Goal: Task Accomplishment & Management: Manage account settings

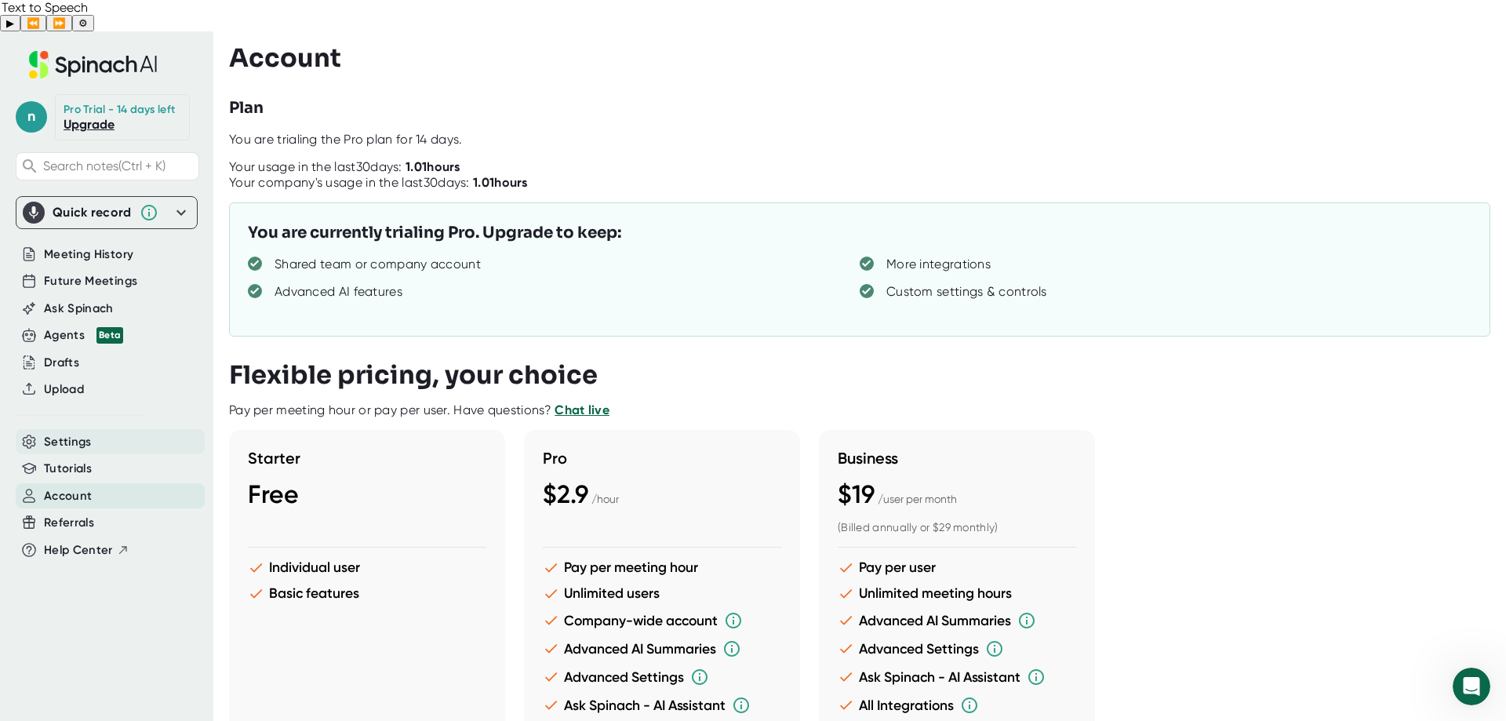
click at [97, 429] on div "Settings" at bounding box center [110, 442] width 189 height 26
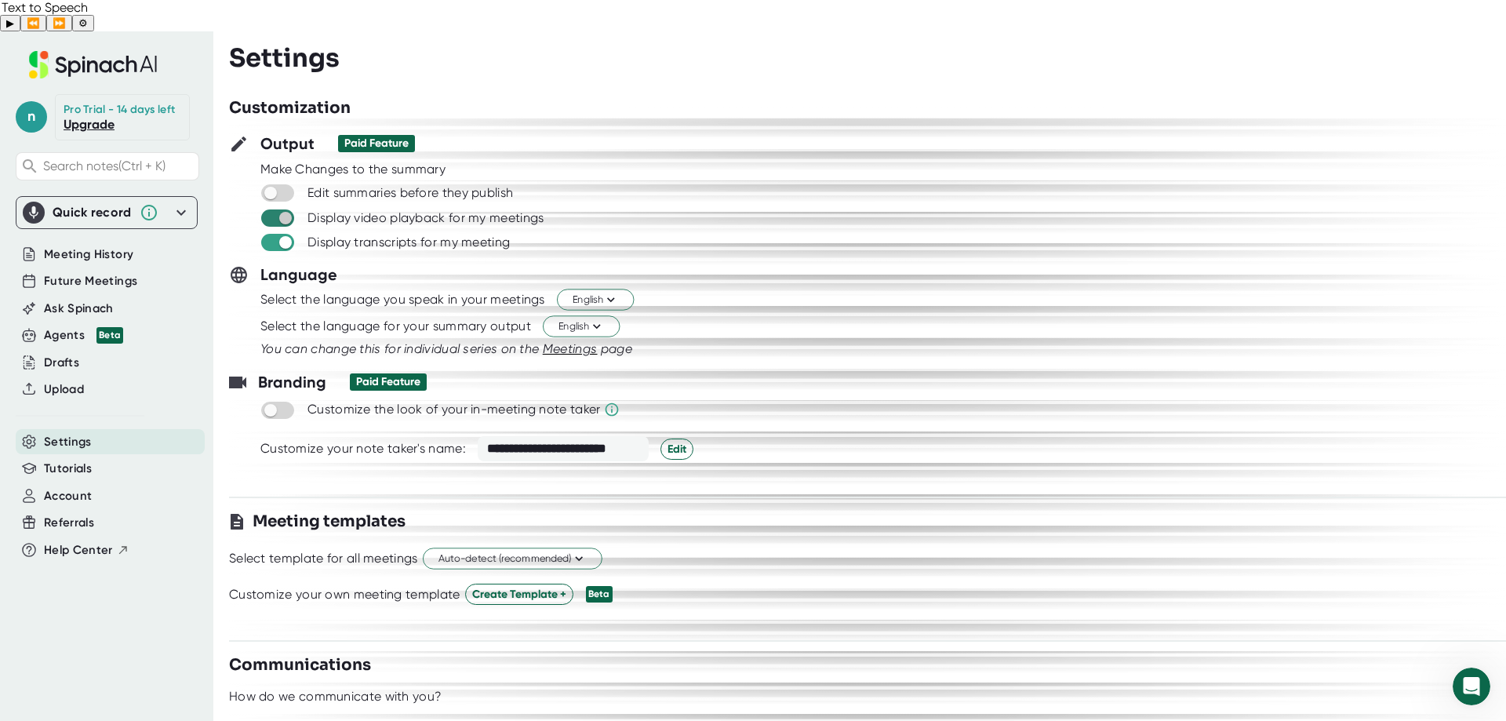
click at [290, 211] on input "checkbox" at bounding box center [285, 218] width 45 height 14
checkbox input "false"
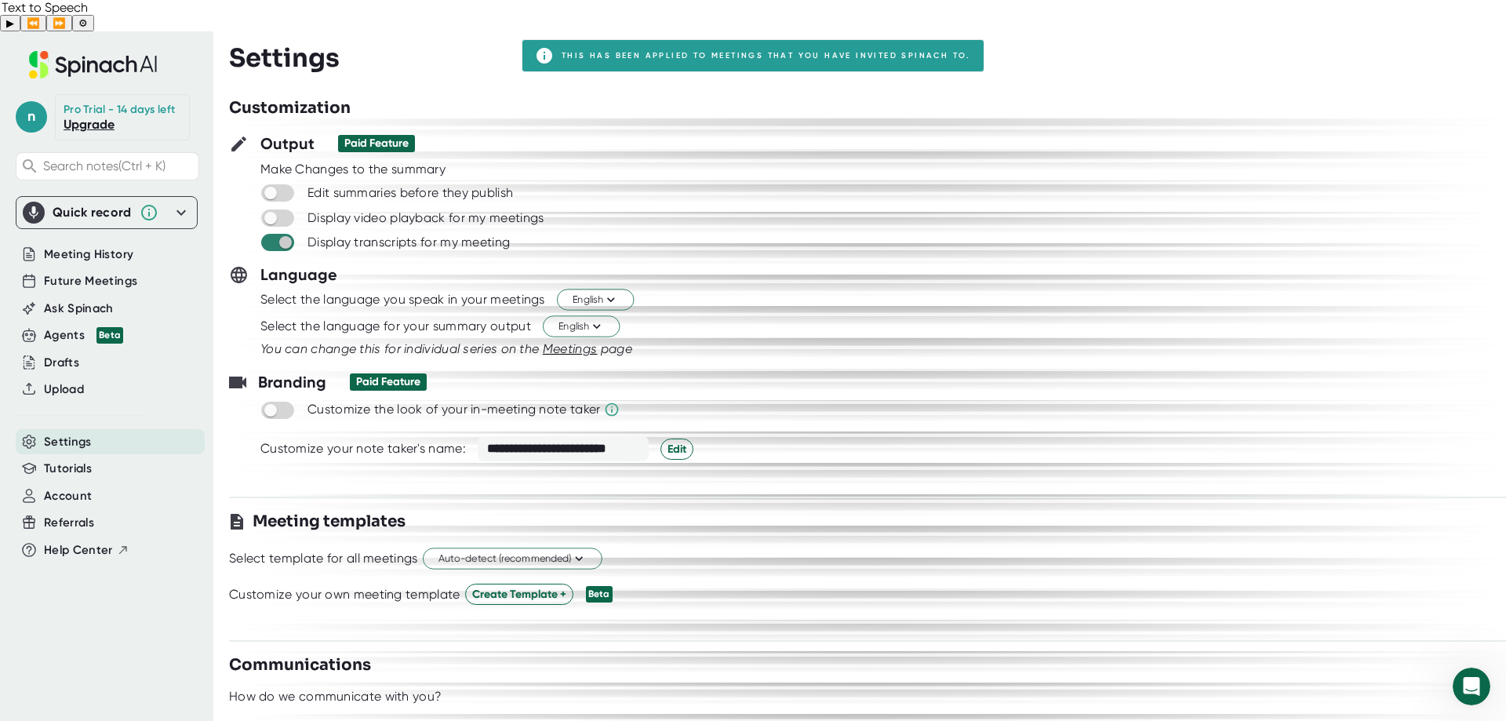
click at [289, 235] on input "checkbox" at bounding box center [285, 242] width 45 height 14
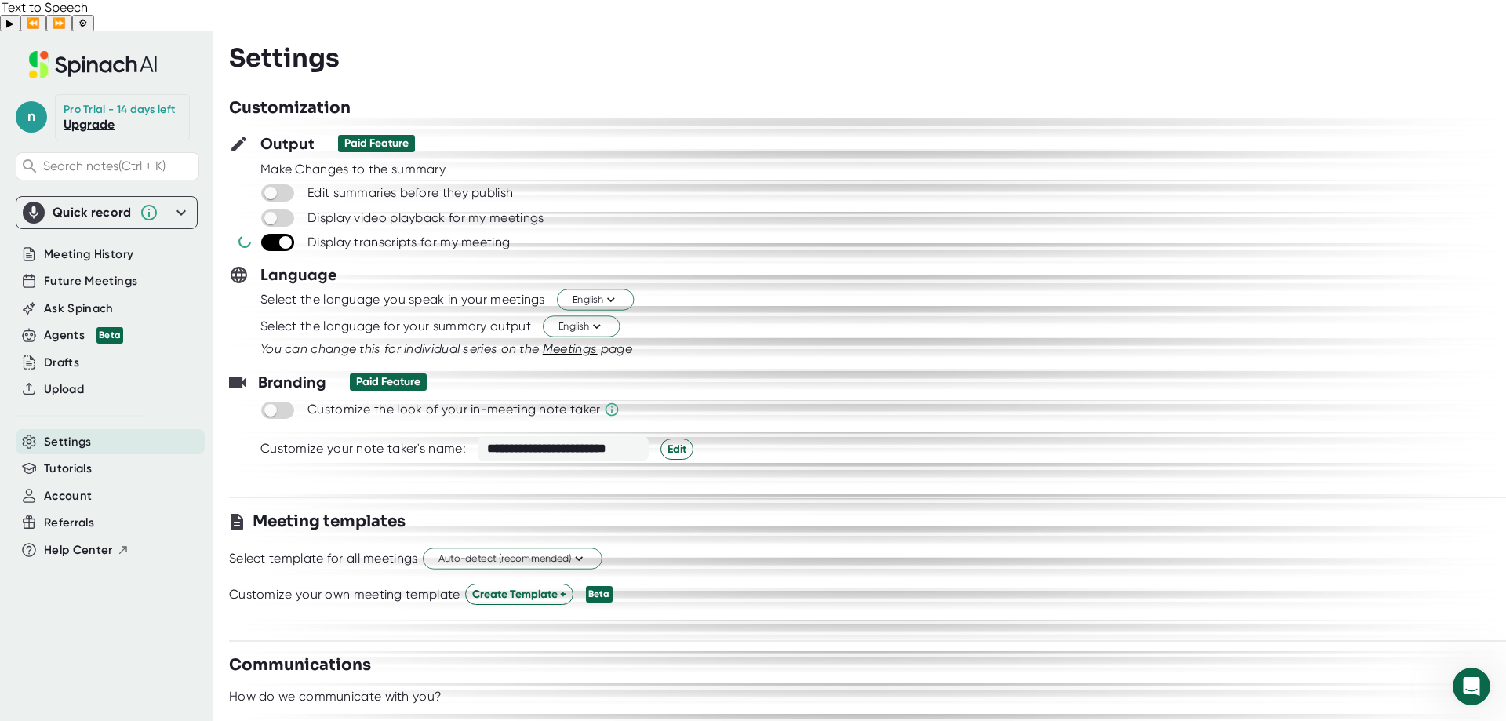
checkbox input "false"
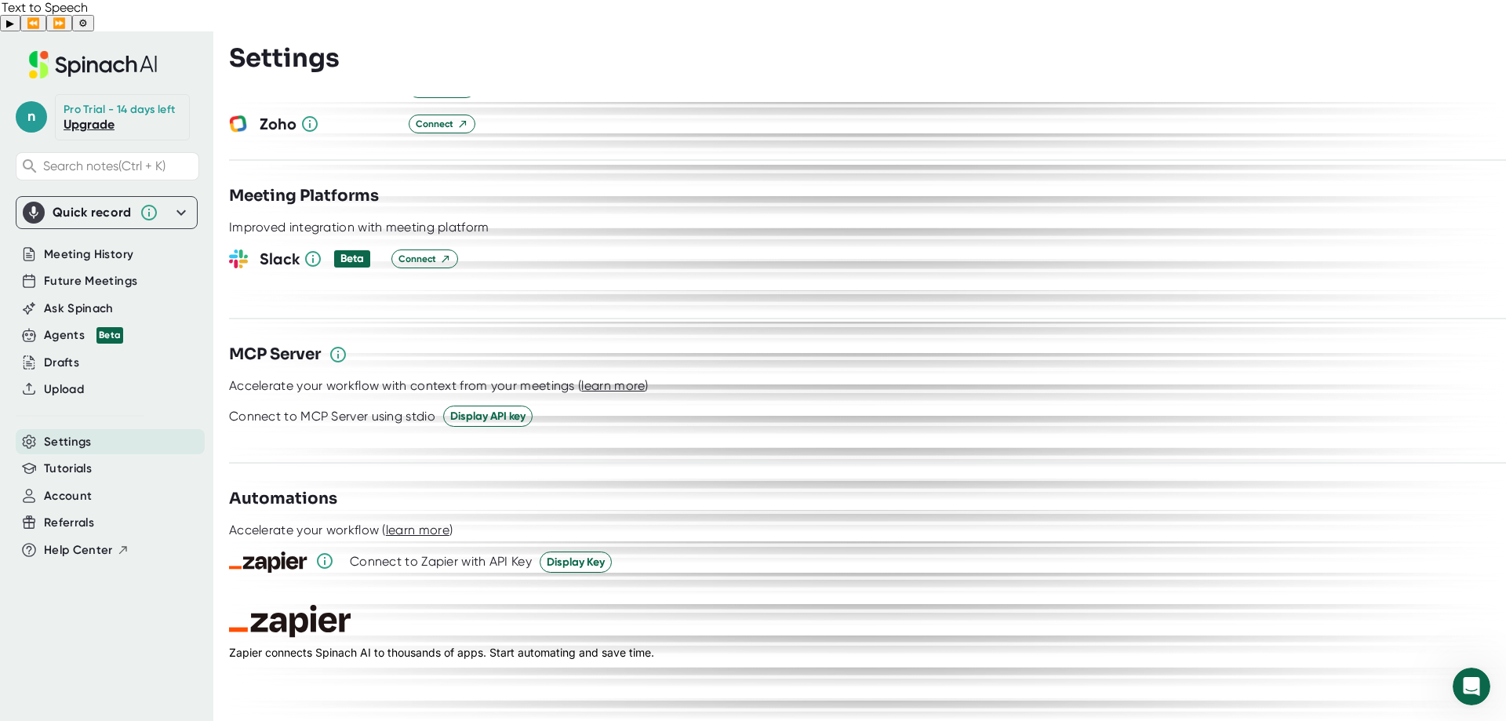
scroll to position [1978, 0]
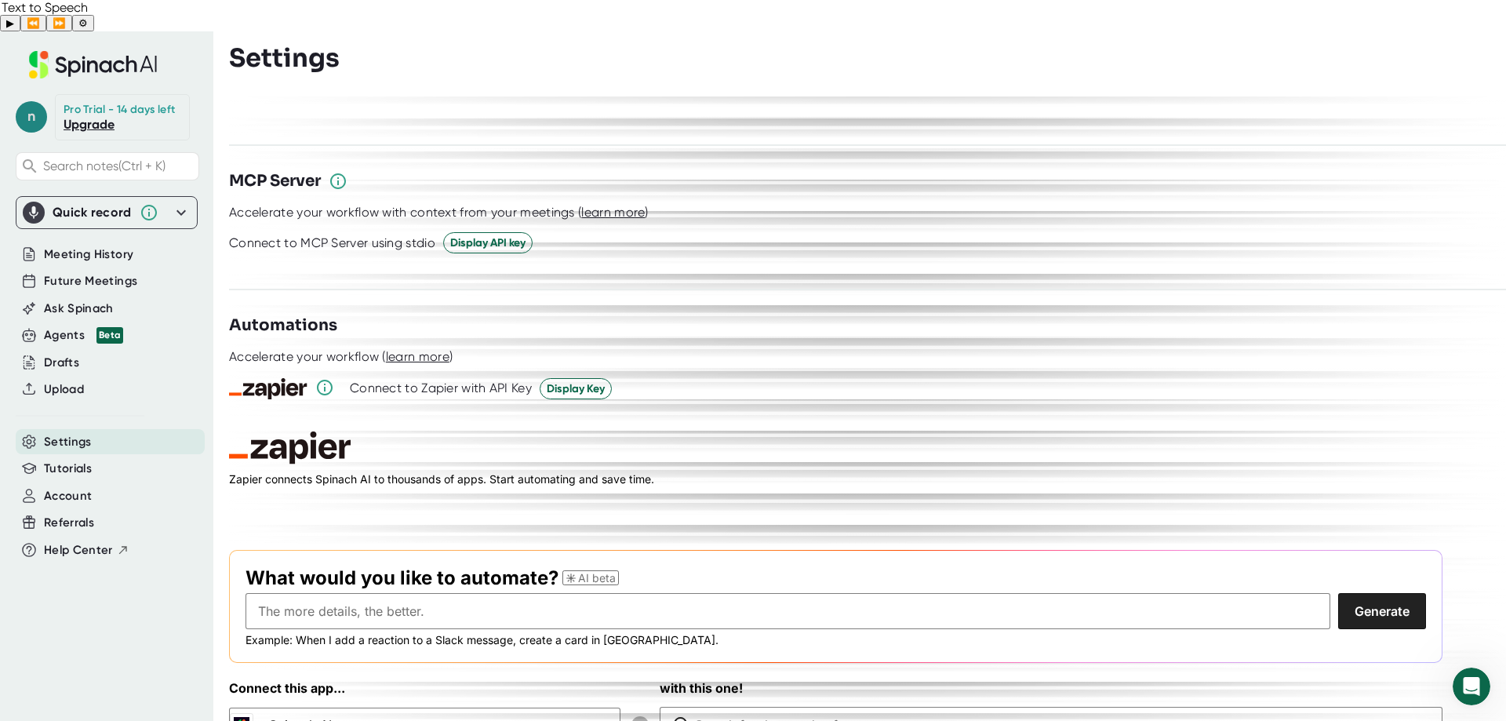
click at [45, 101] on span "n" at bounding box center [31, 116] width 31 height 31
click at [103, 588] on div at bounding box center [753, 360] width 1506 height 721
click at [97, 483] on div "Account" at bounding box center [110, 496] width 189 height 26
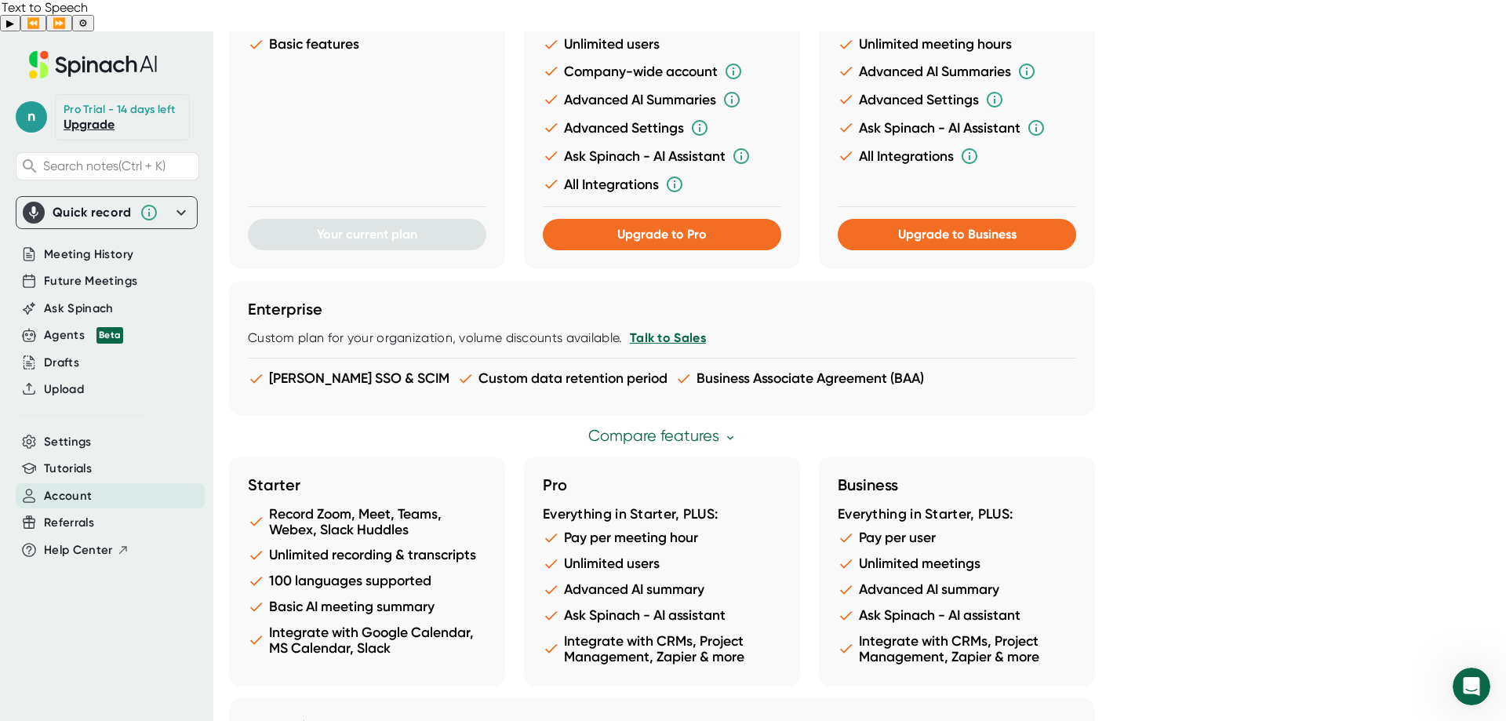
scroll to position [743, 0]
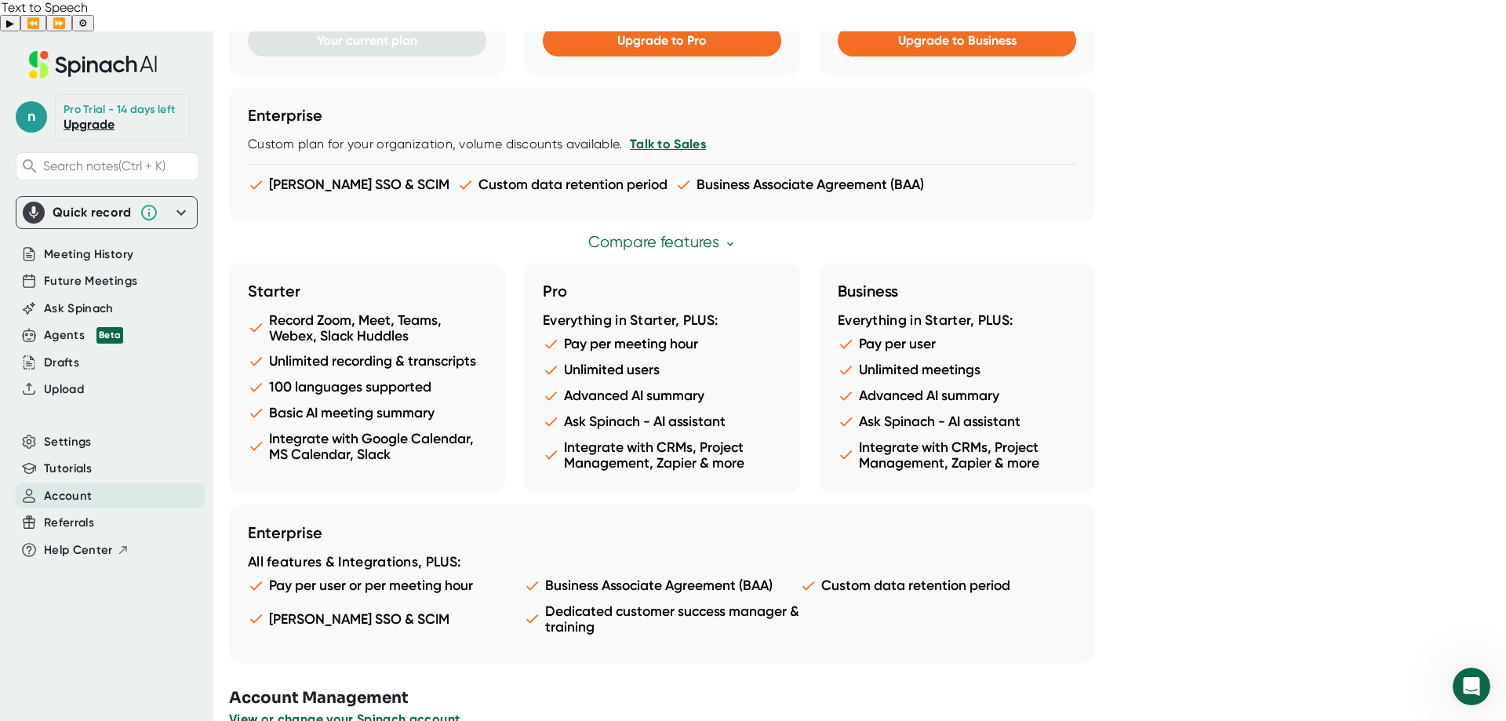
click at [441, 712] on span "View or change your Spinach account" at bounding box center [344, 719] width 231 height 15
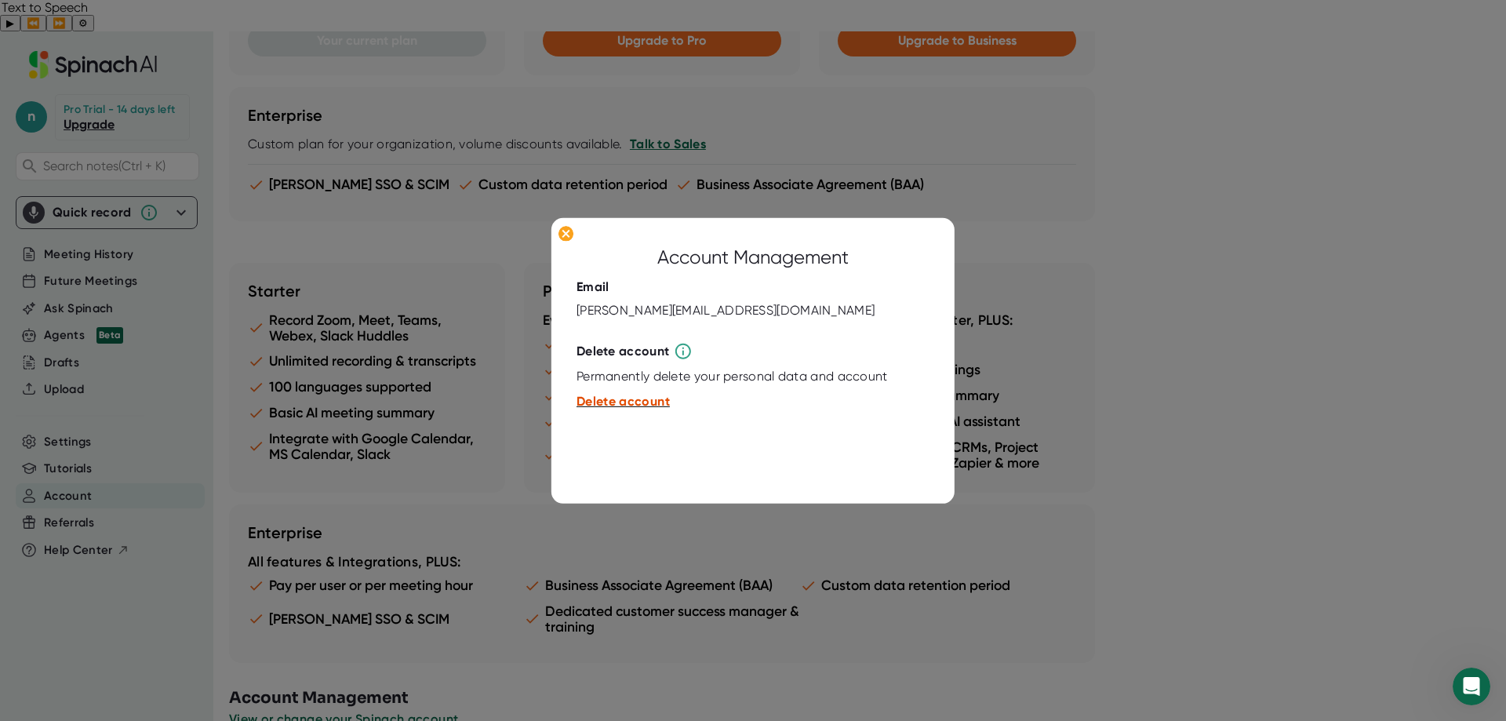
click at [641, 399] on span "Delete account" at bounding box center [623, 401] width 93 height 15
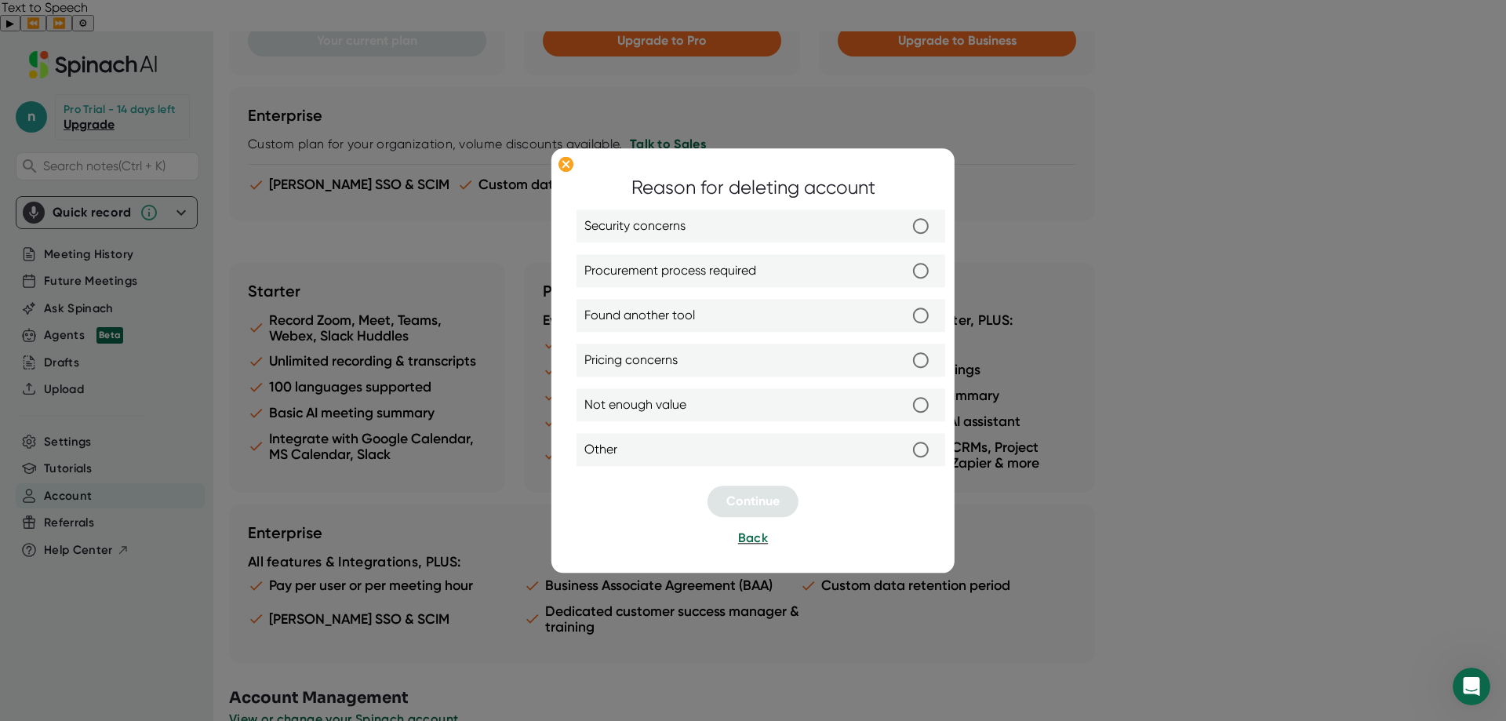
click at [758, 454] on label "Other" at bounding box center [761, 449] width 353 height 33
click at [905, 454] on input "Other" at bounding box center [921, 449] width 33 height 33
radio input "true"
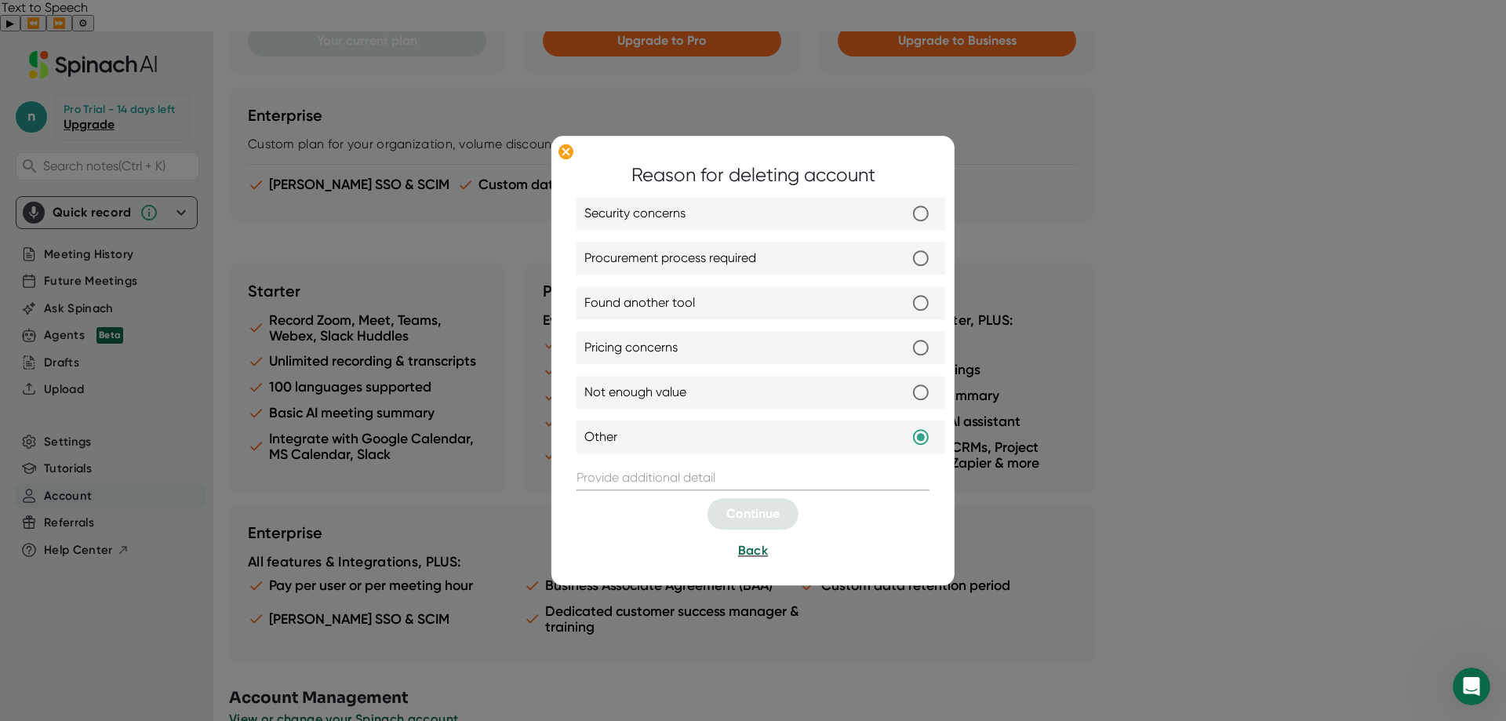
click at [776, 308] on label "Found another tool" at bounding box center [761, 302] width 353 height 33
click at [905, 308] on input "Found another tool" at bounding box center [921, 302] width 33 height 33
radio input "true"
click at [695, 342] on label "Pricing concerns" at bounding box center [761, 347] width 353 height 33
click at [905, 342] on input "Pricing concerns" at bounding box center [921, 347] width 33 height 33
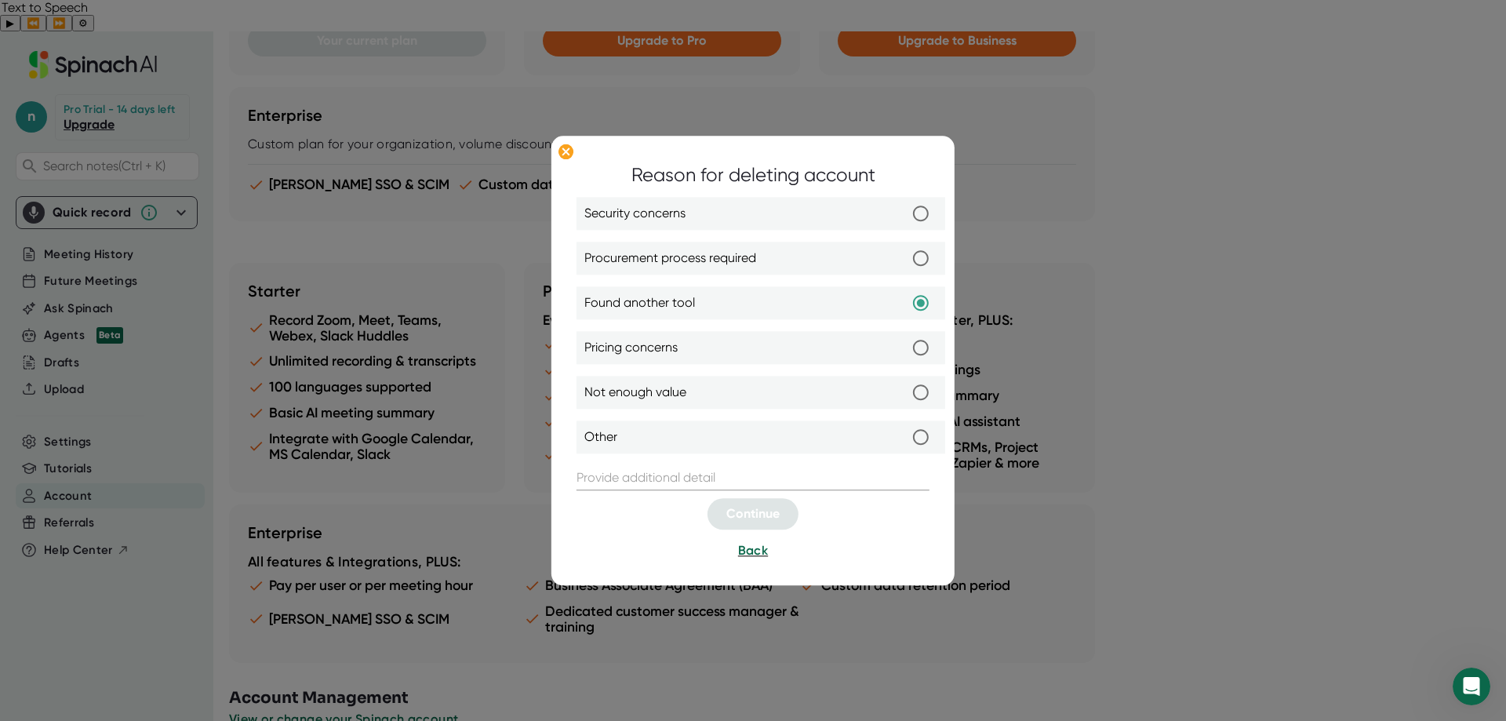
radio input "true"
click at [711, 296] on label "Found another tool" at bounding box center [761, 302] width 353 height 33
click at [905, 296] on input "Found another tool" at bounding box center [921, 302] width 33 height 33
radio input "true"
click at [656, 469] on input "text" at bounding box center [753, 477] width 353 height 25
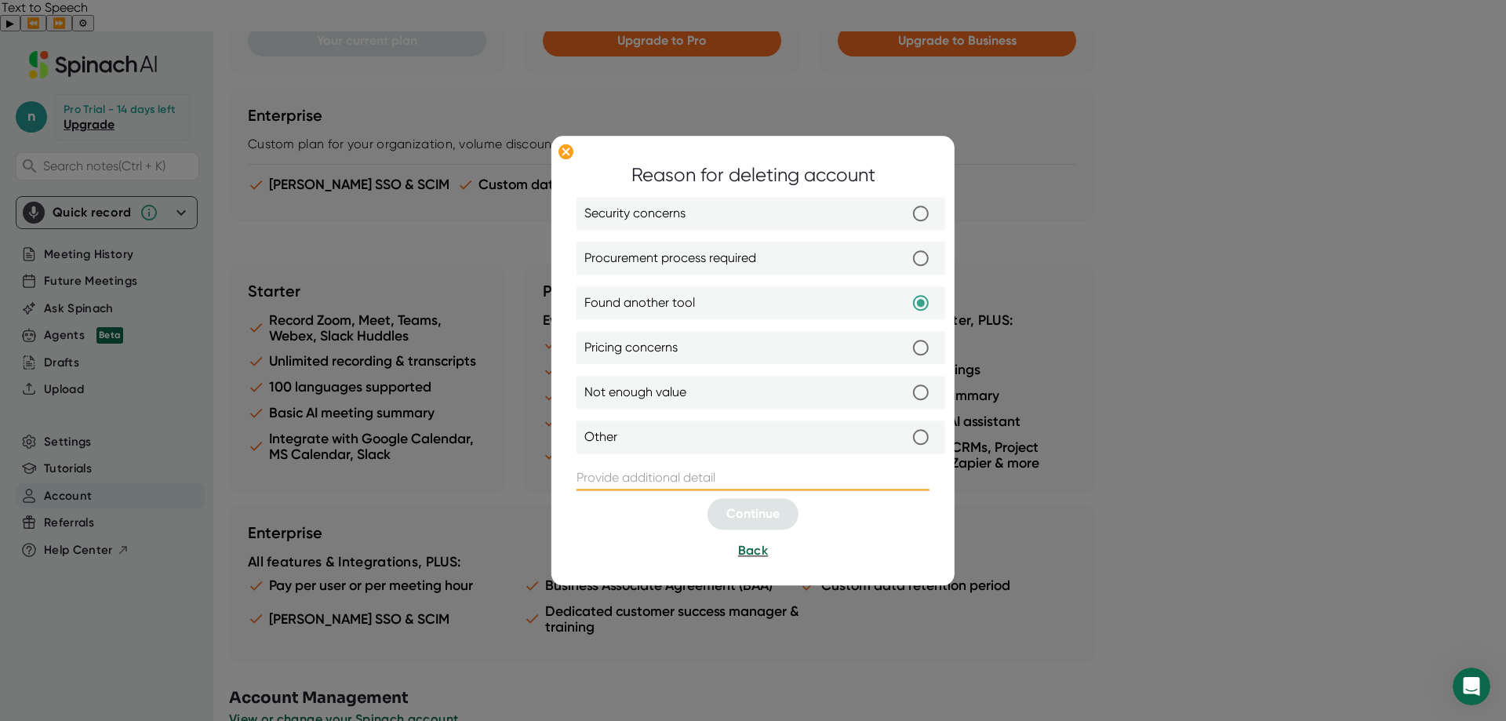
click at [754, 549] on span "Back" at bounding box center [753, 550] width 30 height 15
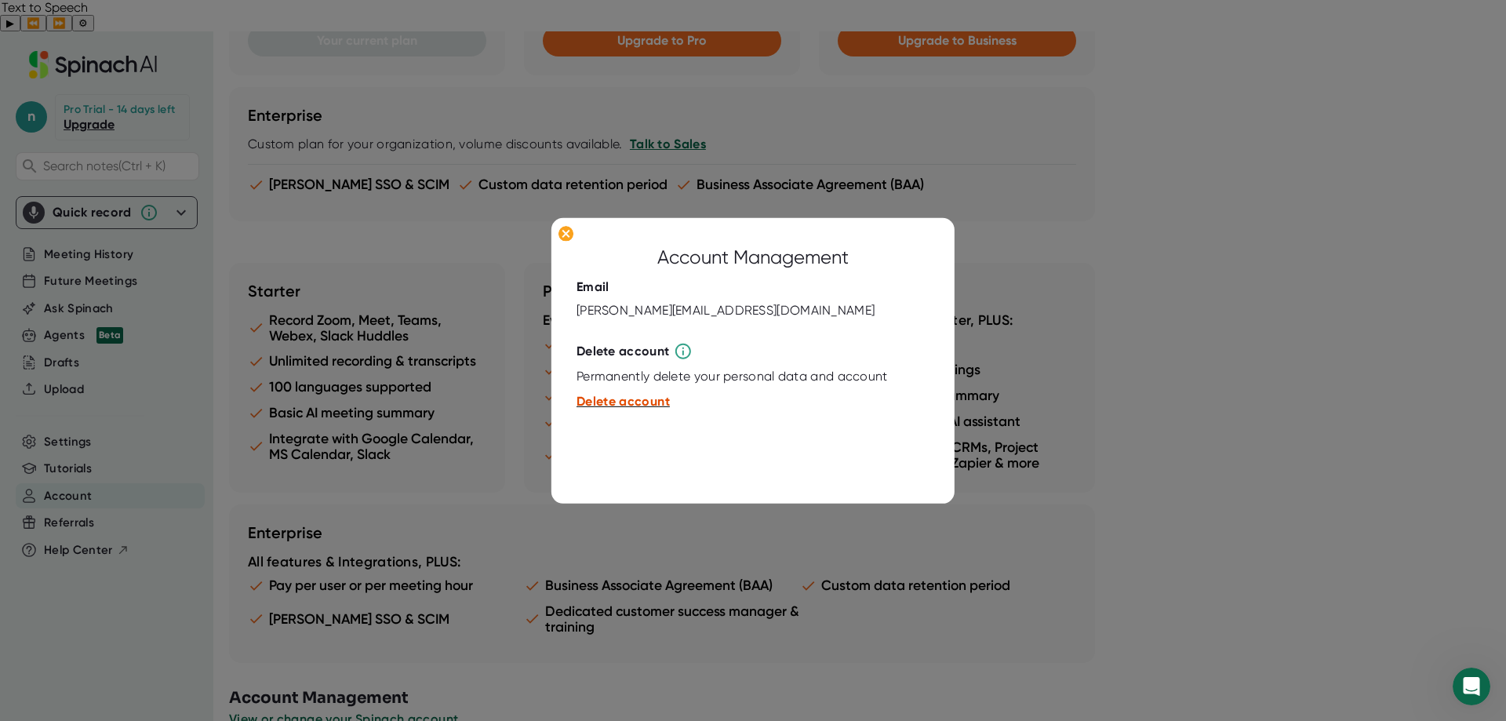
click at [627, 403] on span "Delete account" at bounding box center [623, 401] width 93 height 15
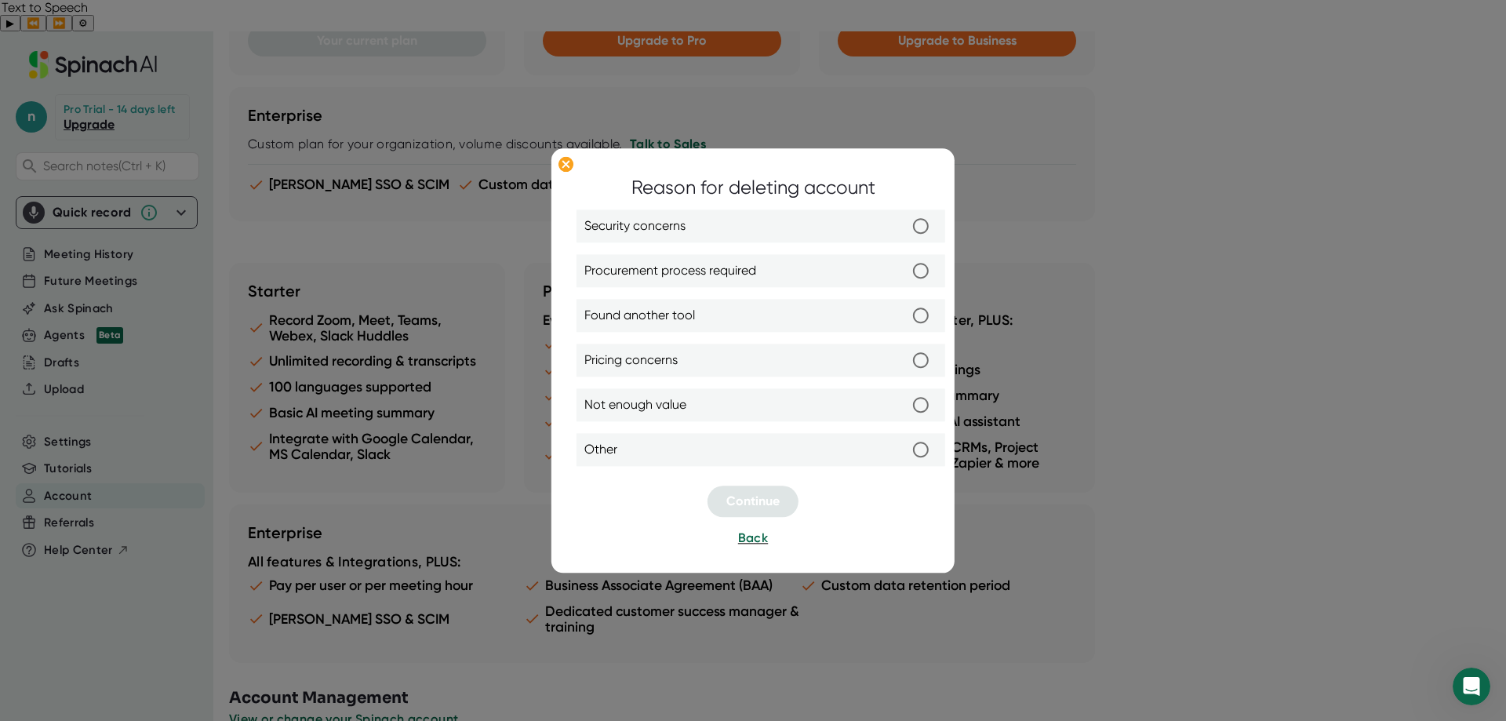
click at [764, 309] on label "Found another tool" at bounding box center [761, 315] width 353 height 33
click at [905, 309] on input "Found another tool" at bounding box center [921, 315] width 33 height 33
radio input "true"
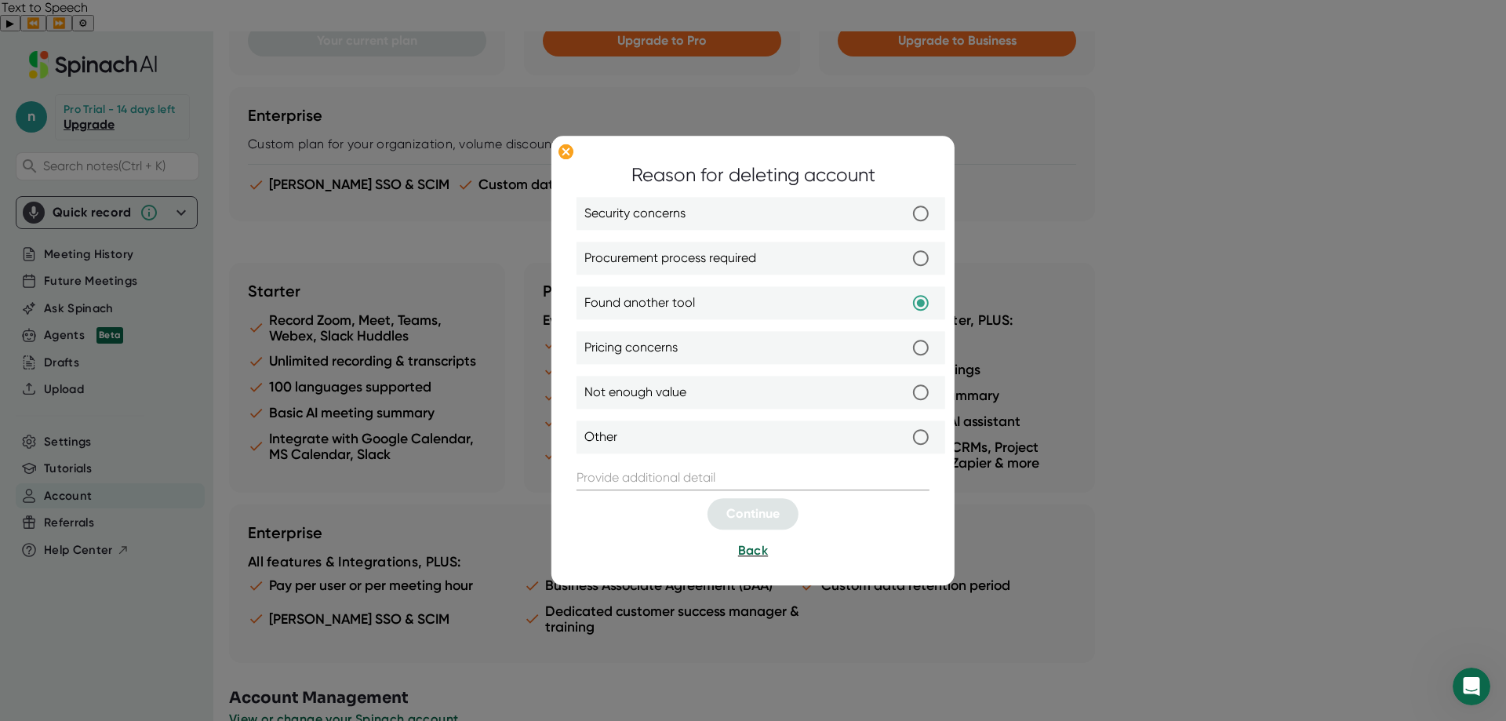
click at [658, 479] on input "text" at bounding box center [753, 477] width 353 height 25
type input "I like it, but I really don't need so many features. Going with a simpler tool"
click at [765, 508] on span "Continue" at bounding box center [753, 513] width 53 height 15
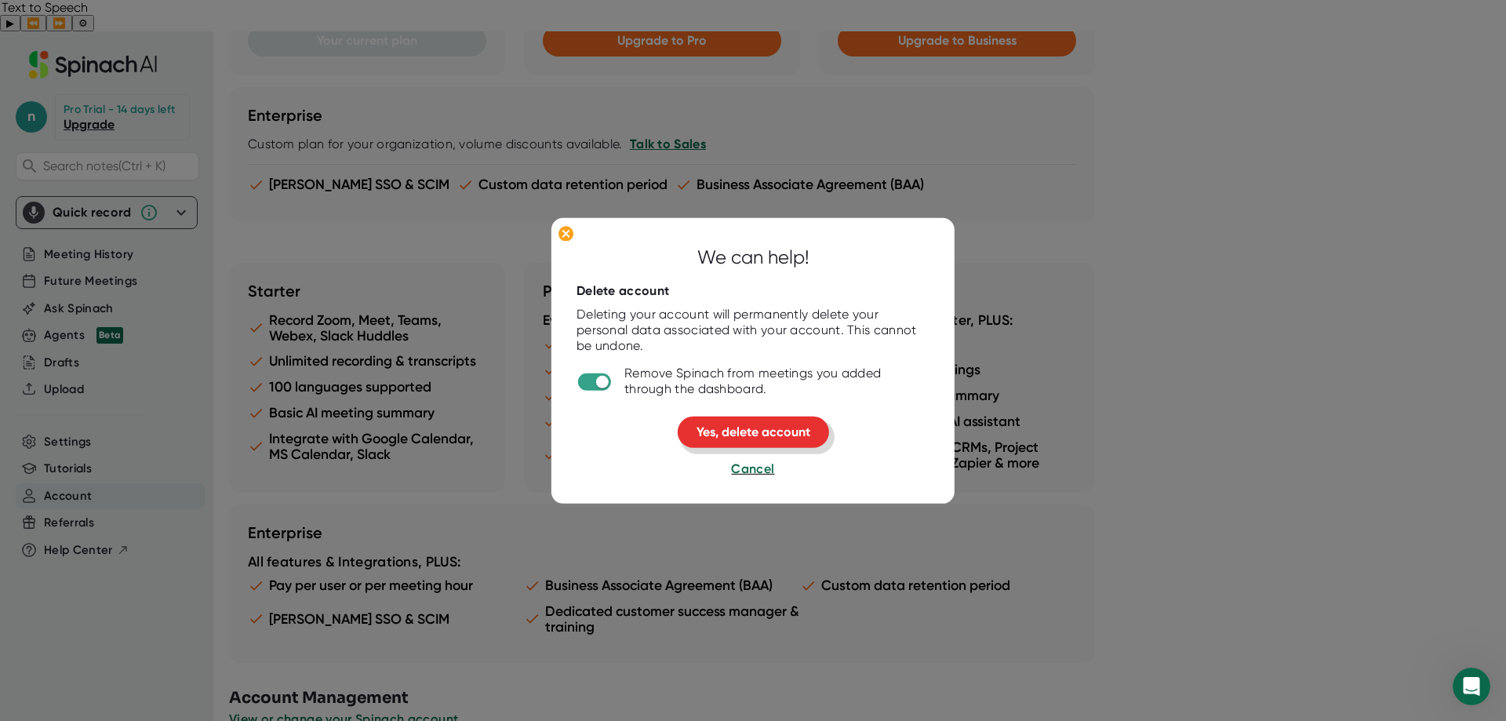
click at [779, 435] on span "Yes, delete account" at bounding box center [754, 431] width 114 height 15
